Goal: Information Seeking & Learning: Learn about a topic

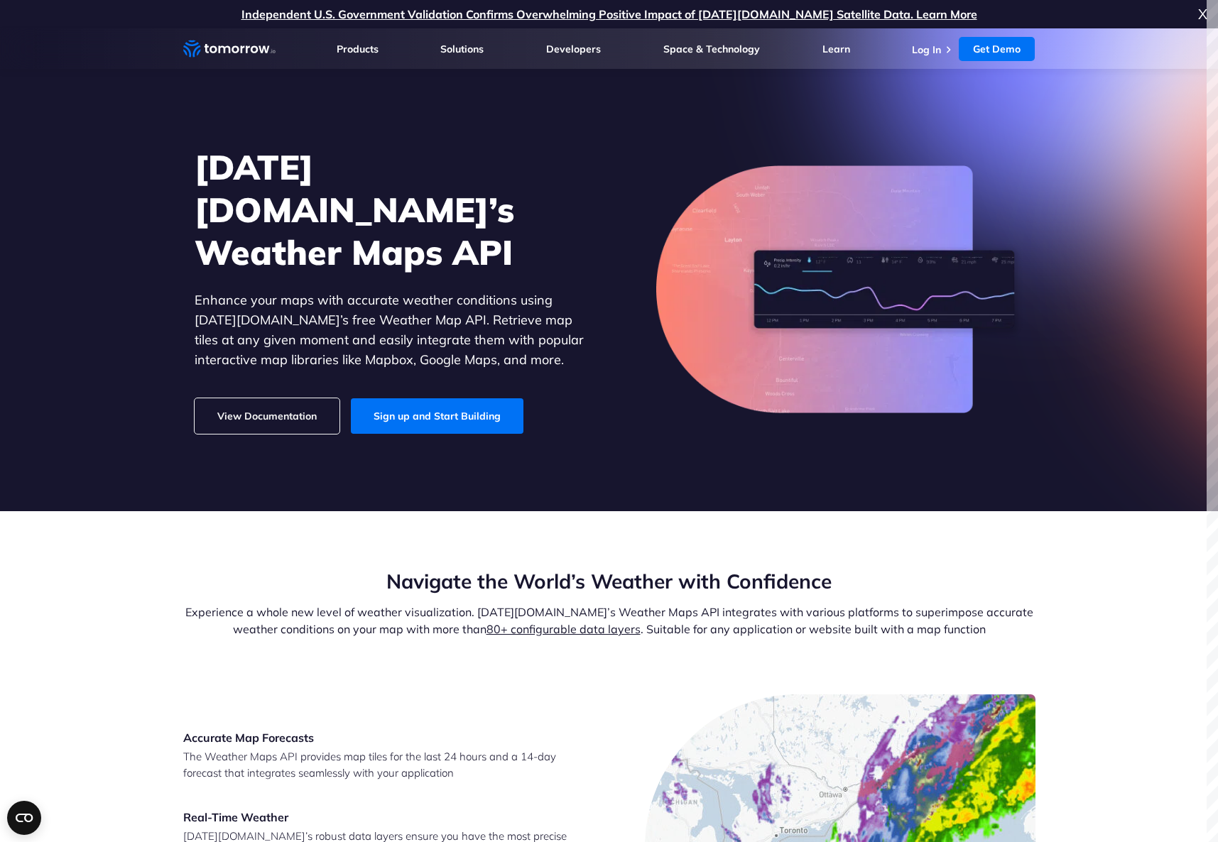
scroll to position [71, 0]
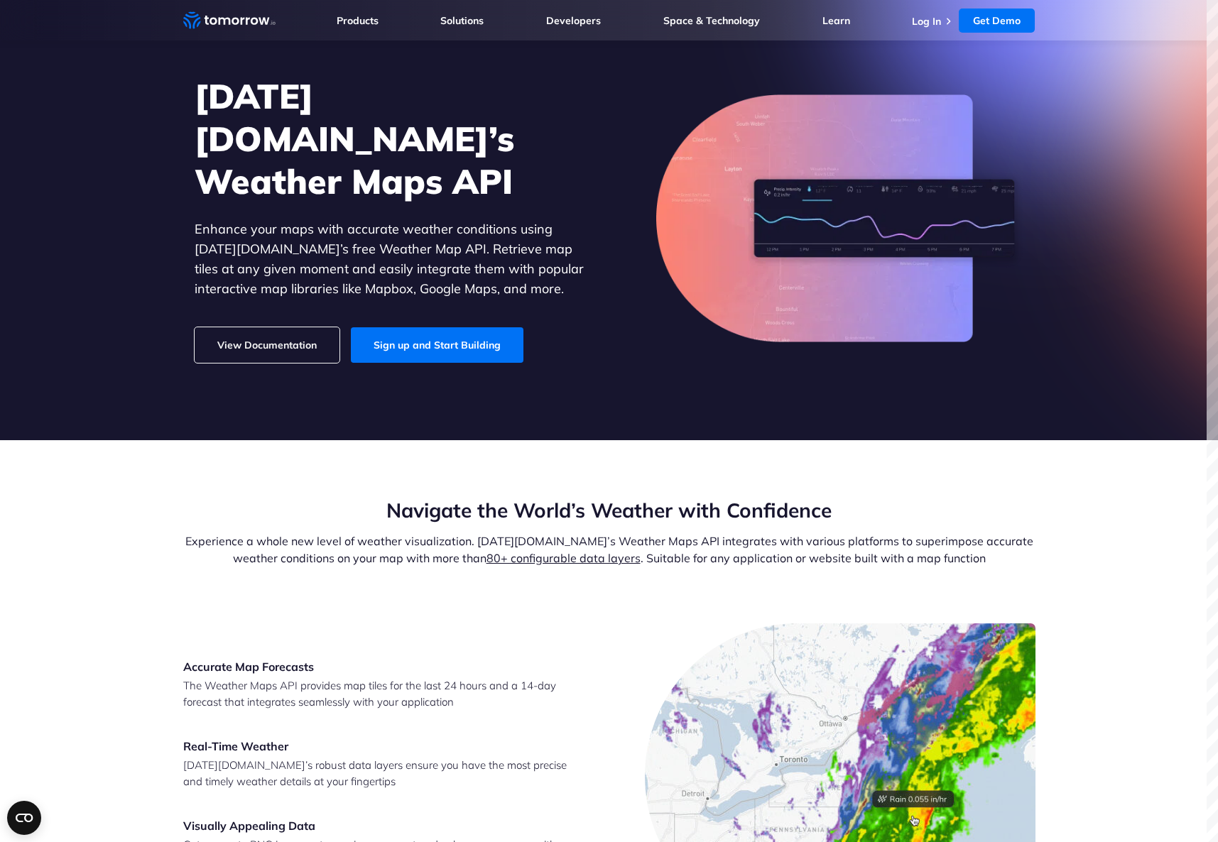
click at [1114, 535] on section "Navigate the World’s Weather with Confidence Experience a whole new level of we…" at bounding box center [609, 712] width 1218 height 545
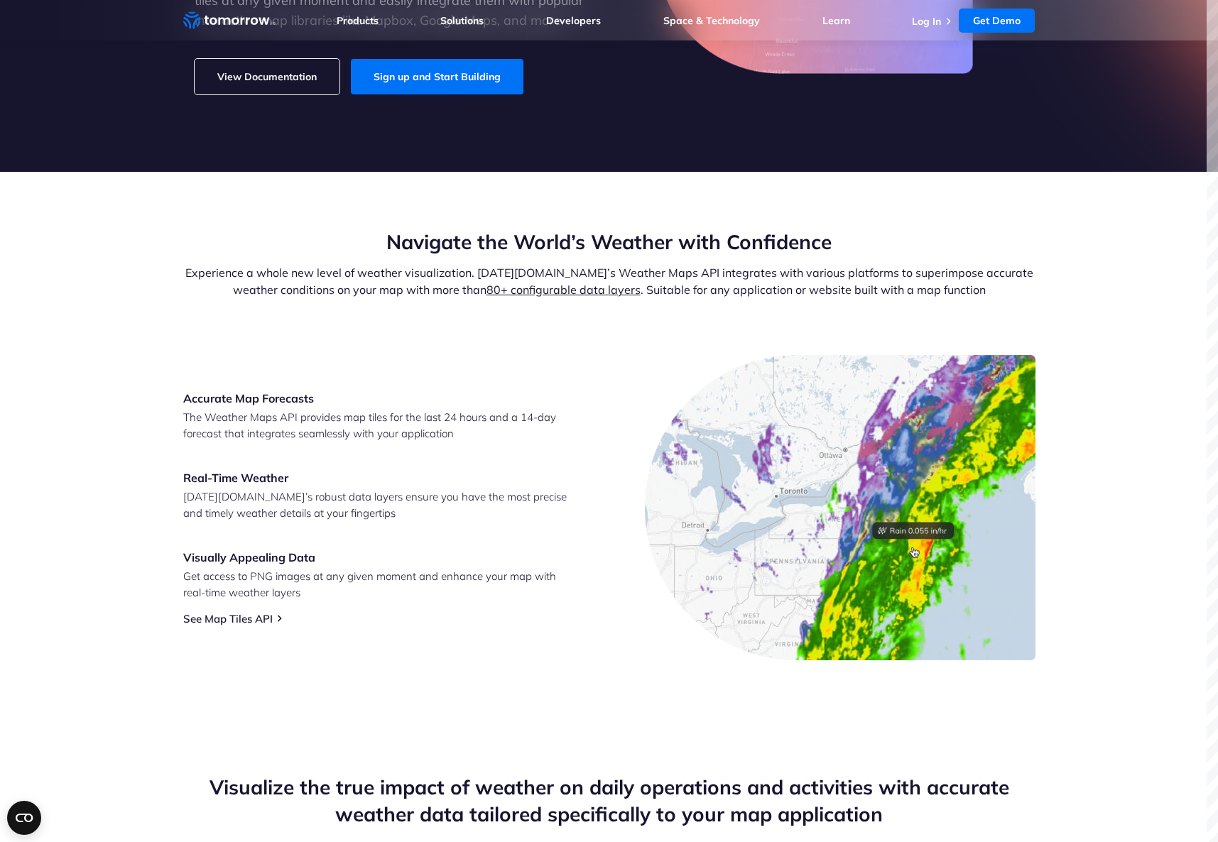
scroll to position [355, 0]
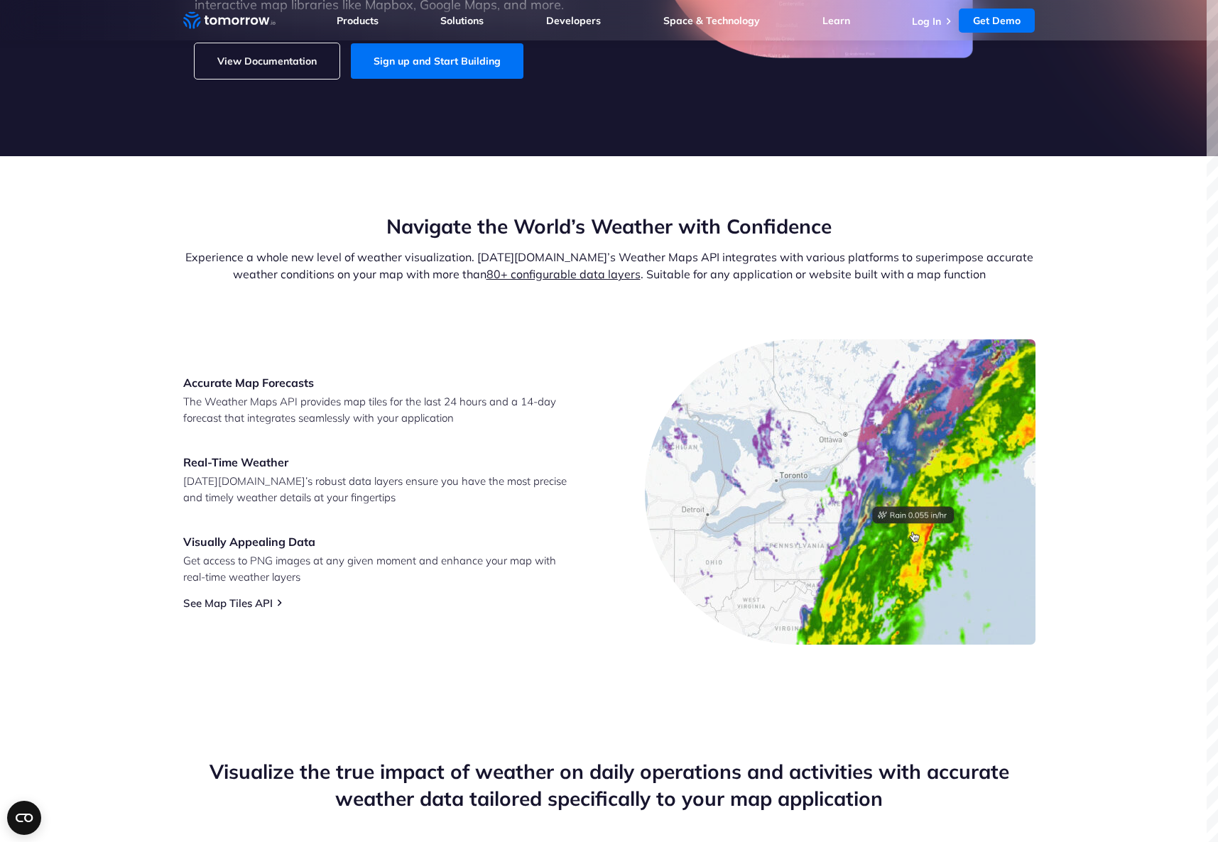
click at [1136, 696] on section "Navigate the World’s Weather with Confidence Experience a whole new level of we…" at bounding box center [609, 428] width 1218 height 545
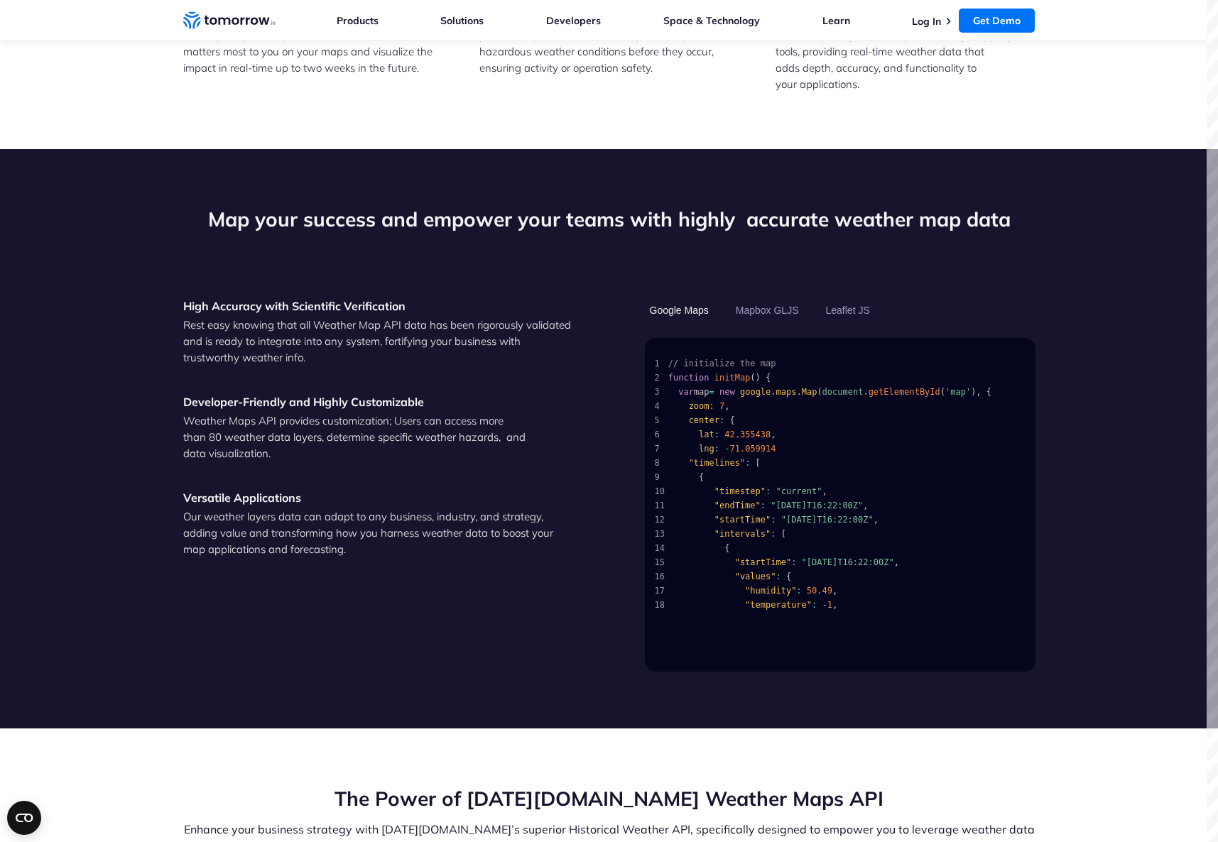
click at [434, 562] on div "High Accuracy with Scientific Verification Rest easy knowing that all Weather M…" at bounding box center [378, 485] width 391 height 374
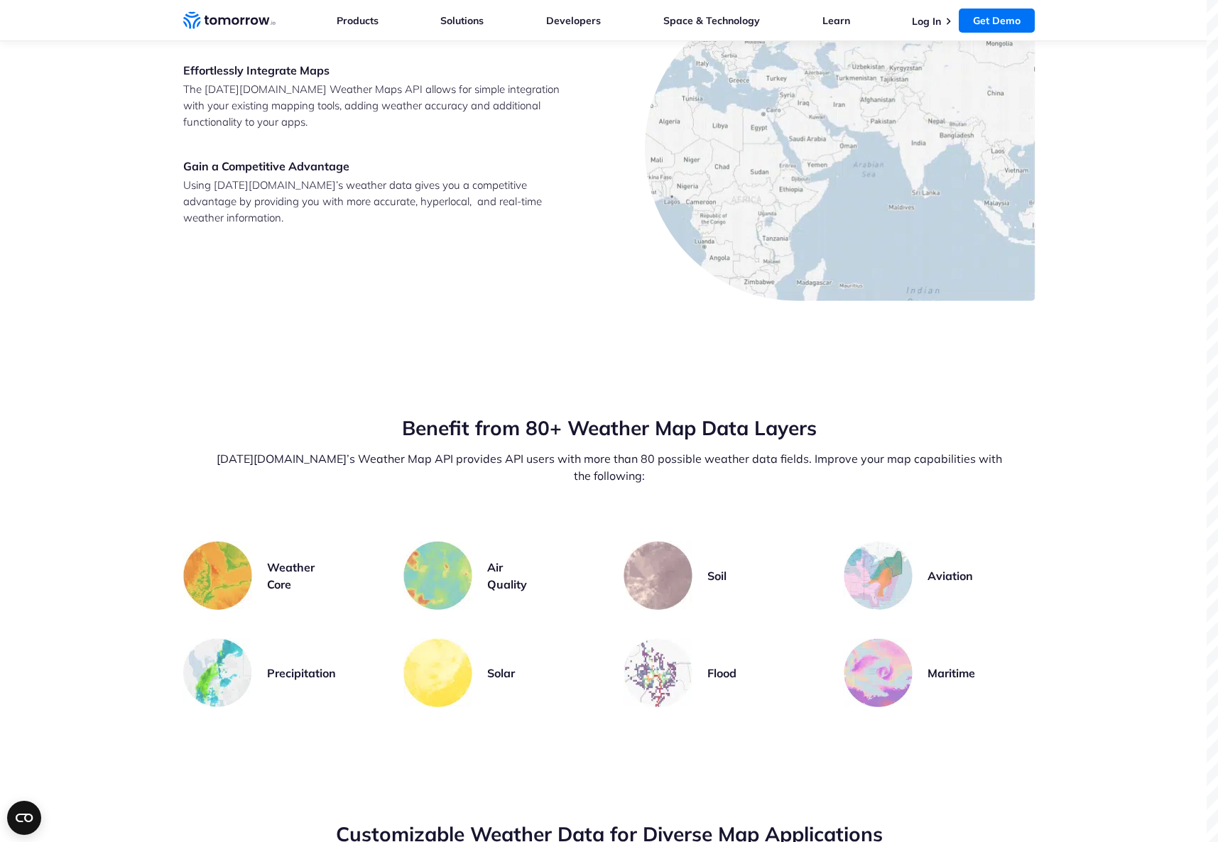
scroll to position [2642, 0]
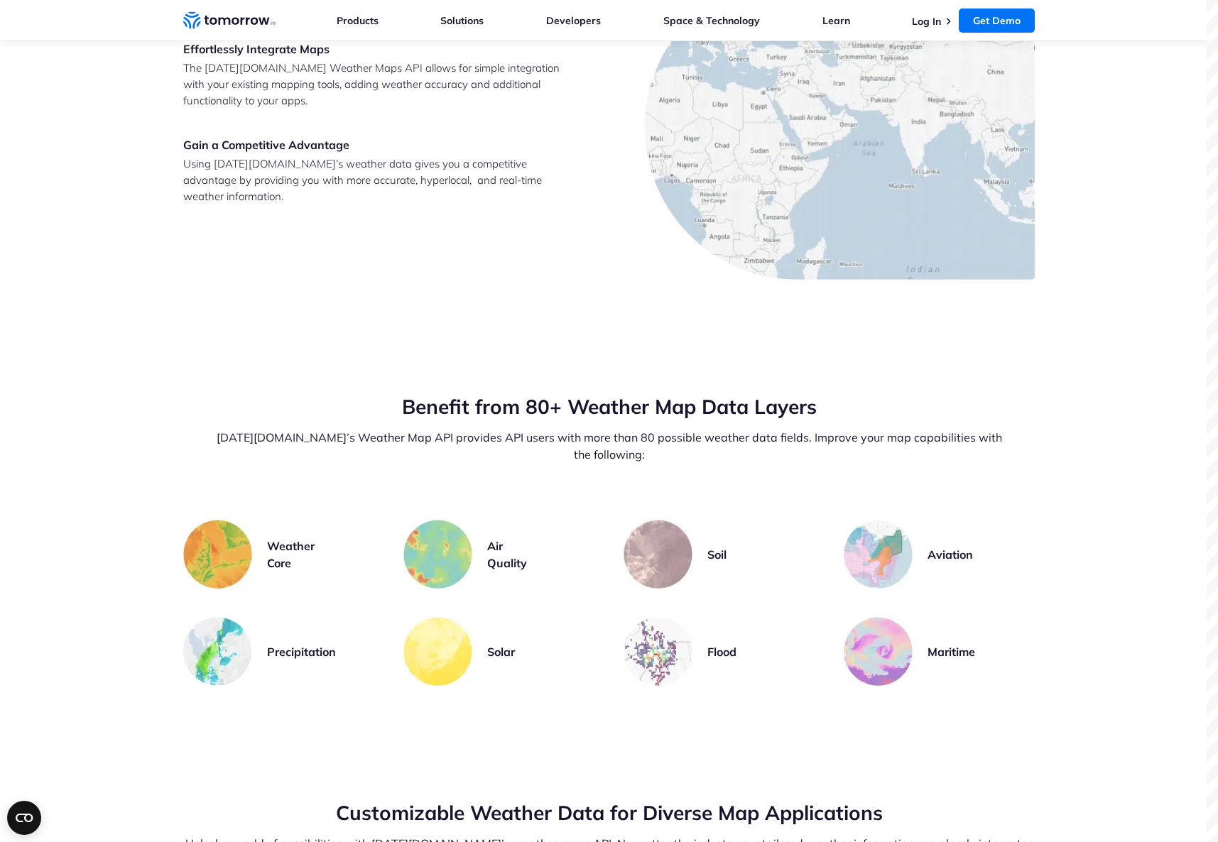
click at [1082, 441] on section "Benefit from 80+ Weather Map Data Layers Tomorrow.io’s Weather Map API provides…" at bounding box center [609, 540] width 1218 height 406
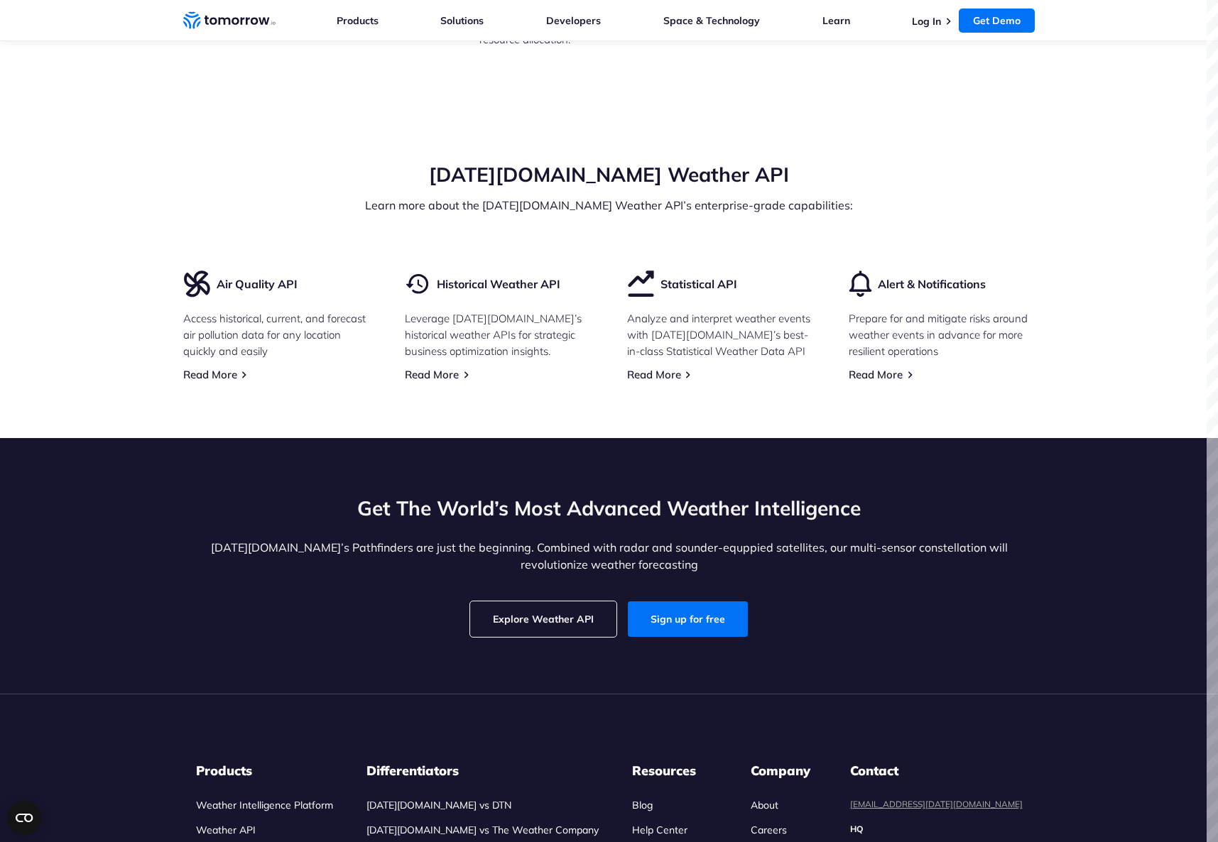
scroll to position [3850, 0]
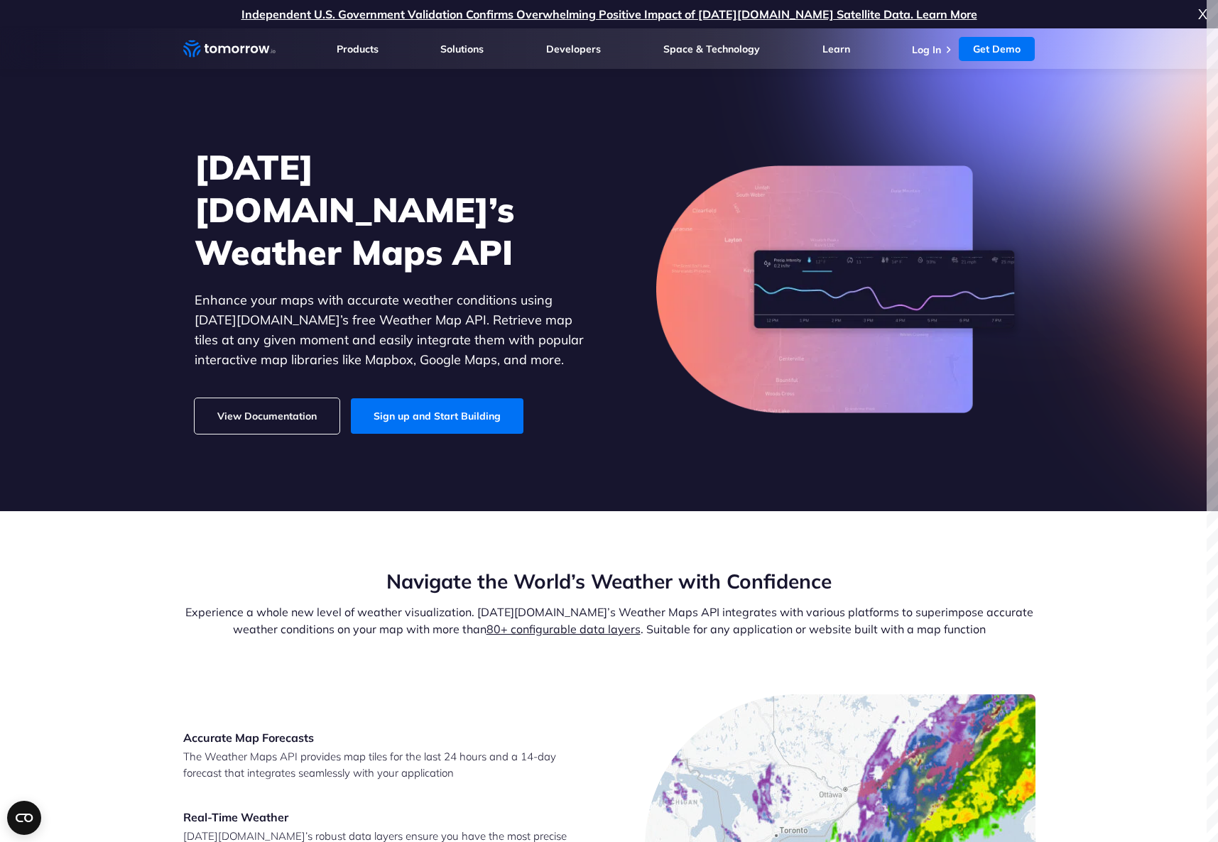
click at [131, 512] on section "Navigate the World’s Weather with Confidence Experience a whole new level of we…" at bounding box center [609, 783] width 1218 height 545
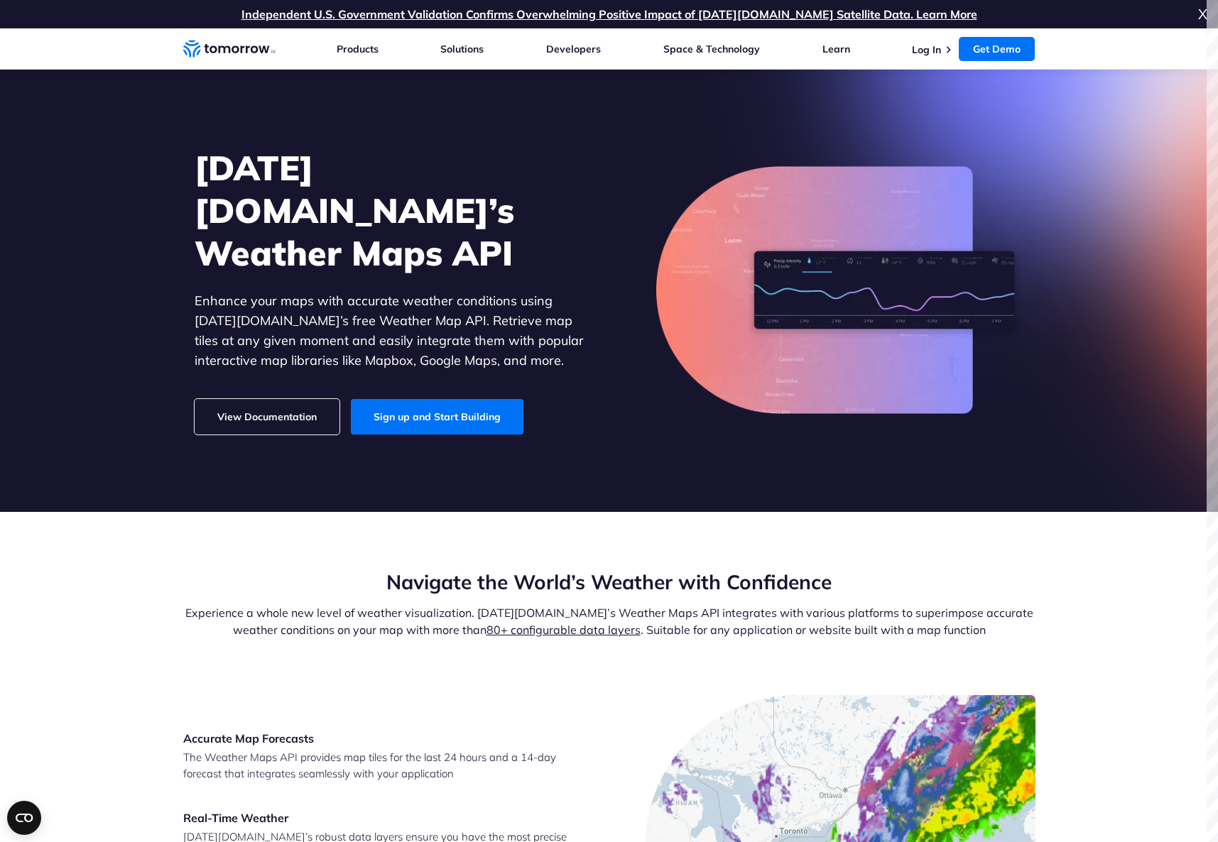
scroll to position [1141, 0]
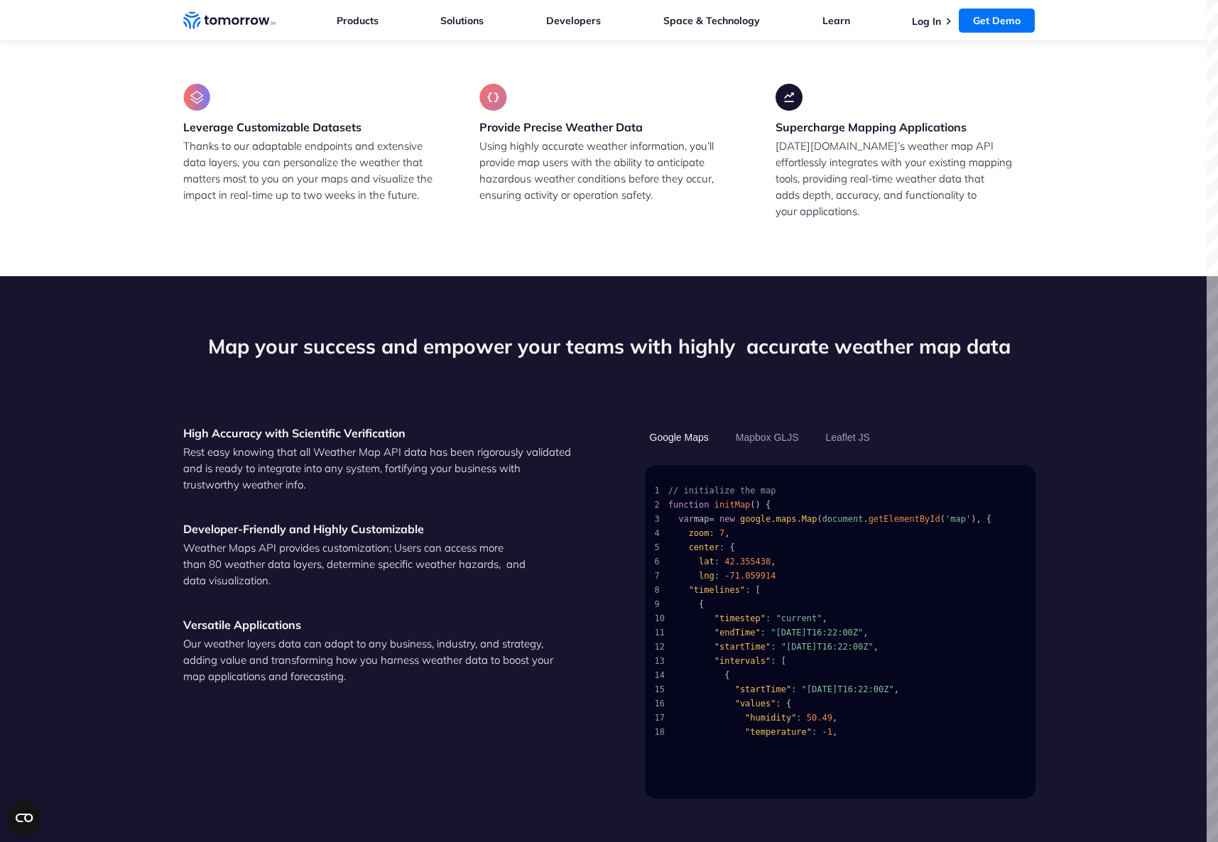
click at [535, 406] on div "Map your success and empower your teams with highly  accurate weather map data" at bounding box center [609, 379] width 852 height 92
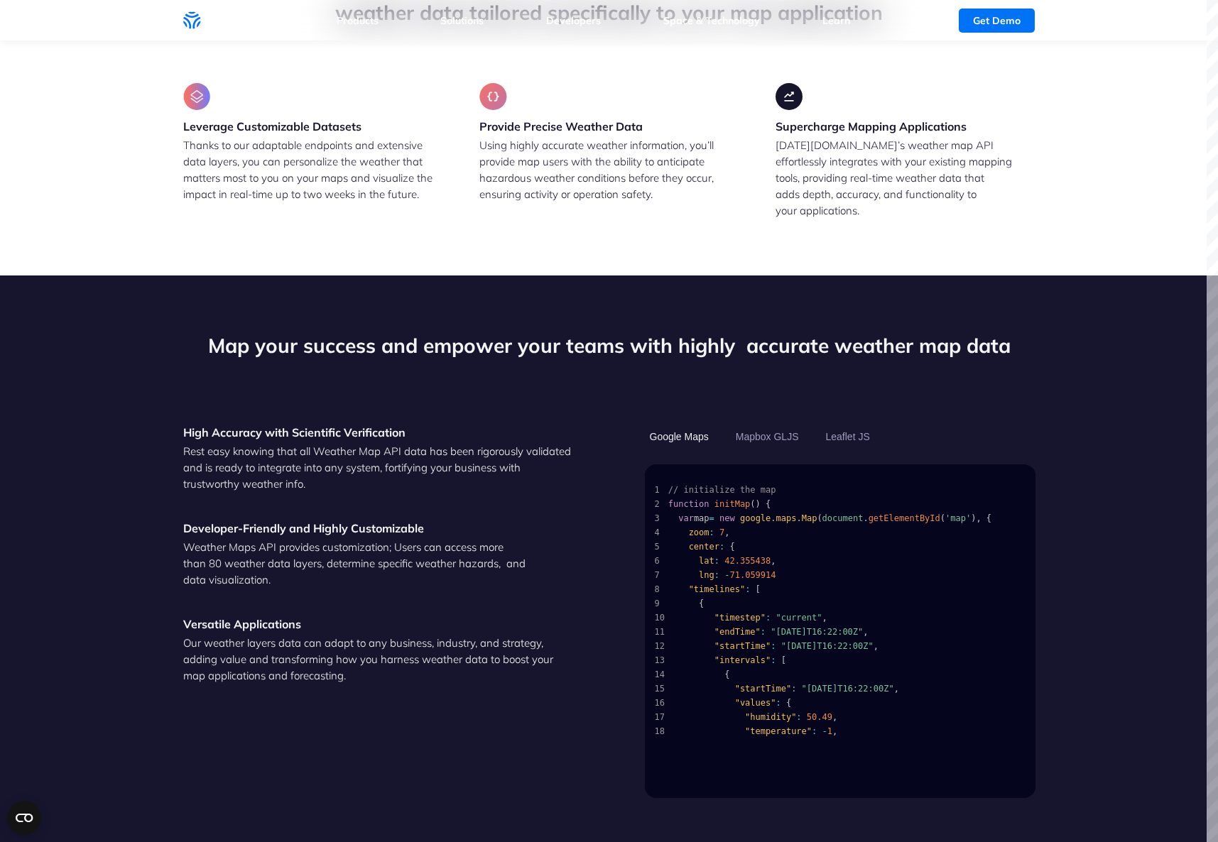
scroll to position [0, 0]
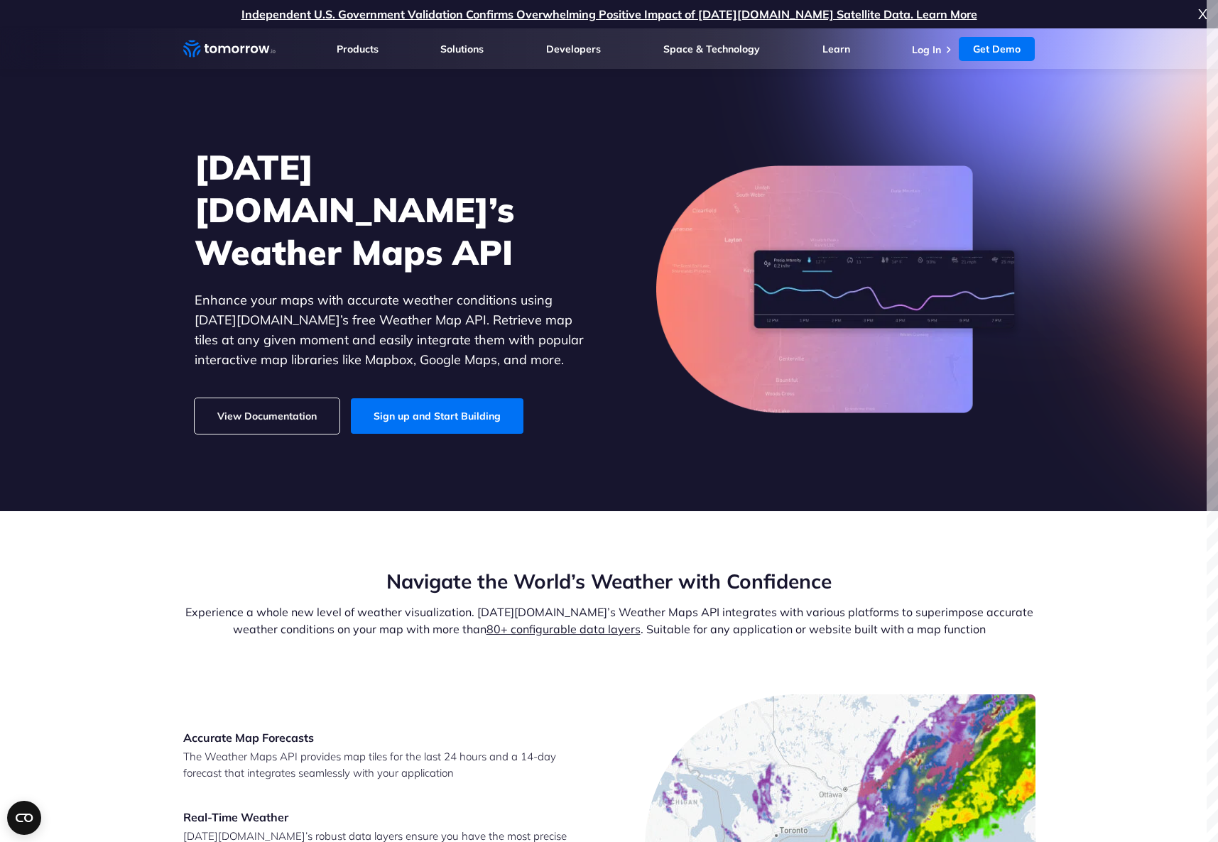
click at [322, 578] on h2 "Navigate the World’s Weather with Confidence" at bounding box center [609, 581] width 852 height 27
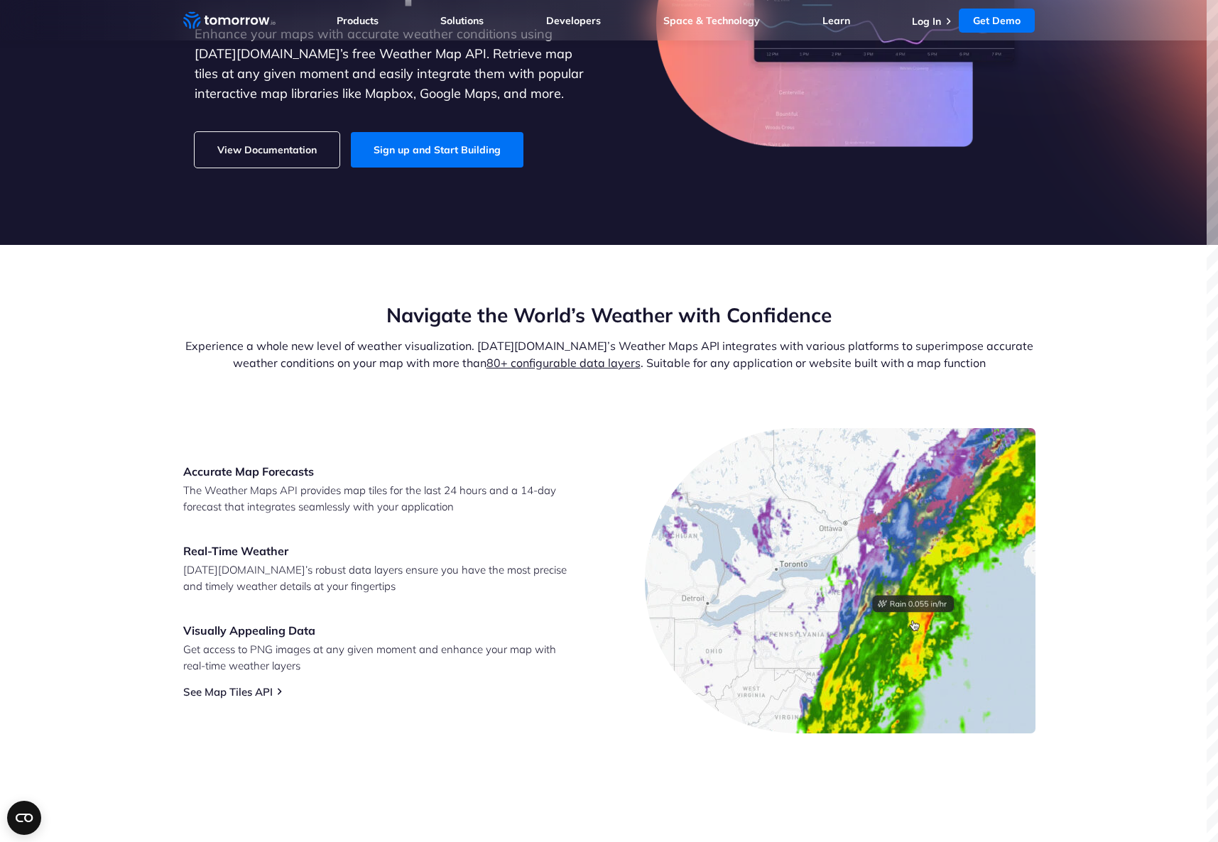
scroll to position [284, 0]
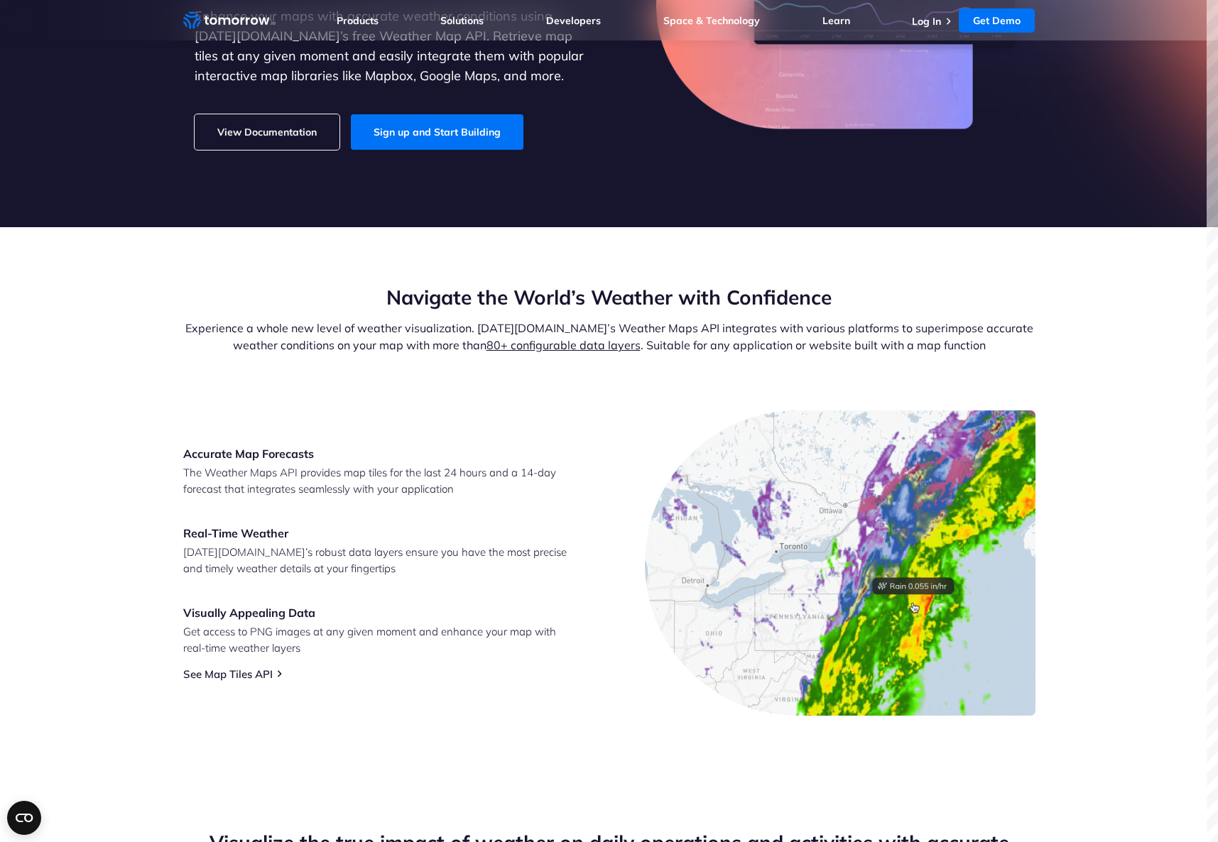
click at [1120, 337] on section "Navigate the World’s Weather with Confidence Experience a whole new level of we…" at bounding box center [609, 499] width 1218 height 545
